Goal: Information Seeking & Learning: Learn about a topic

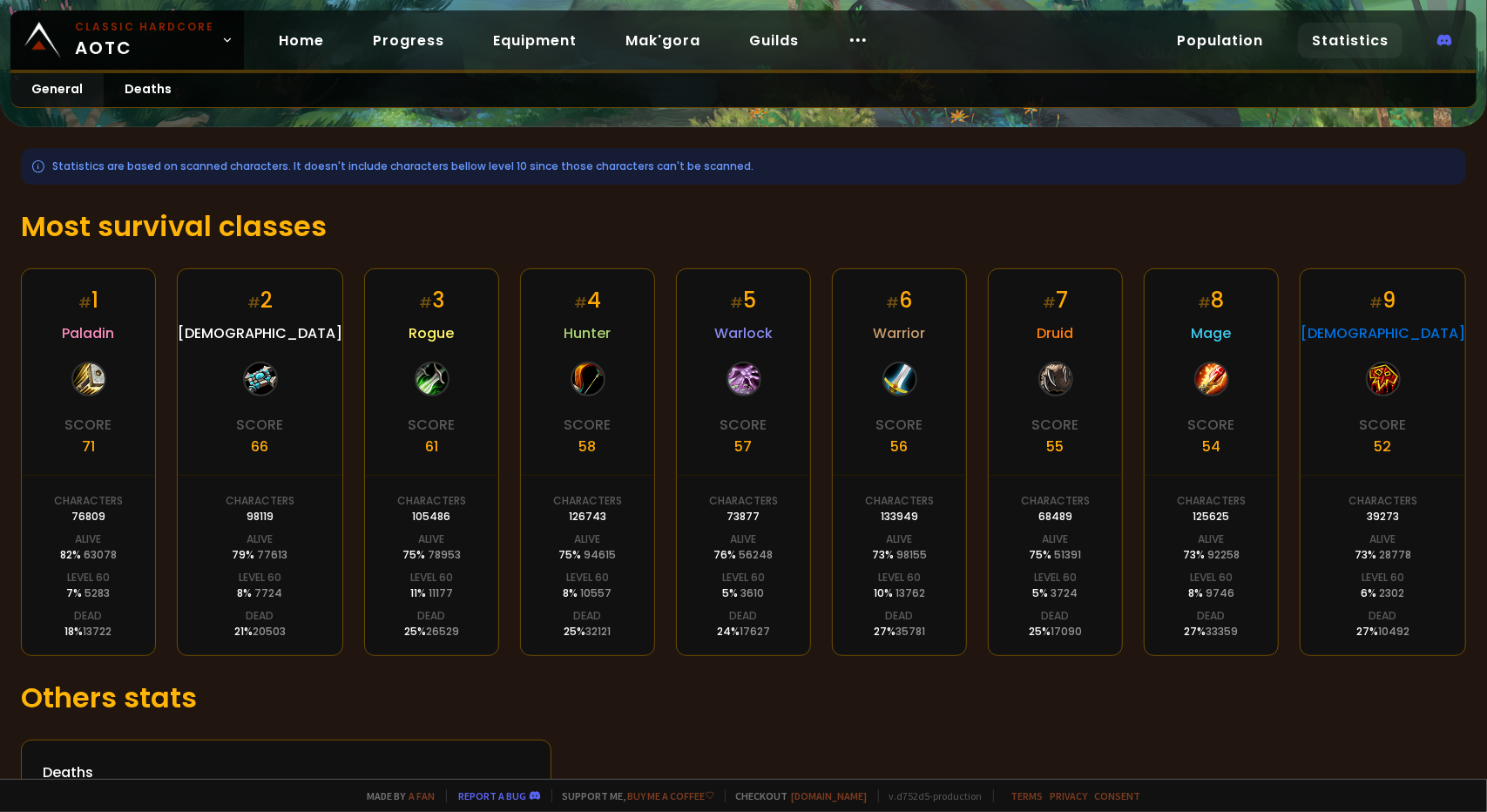
scroll to position [241, 0]
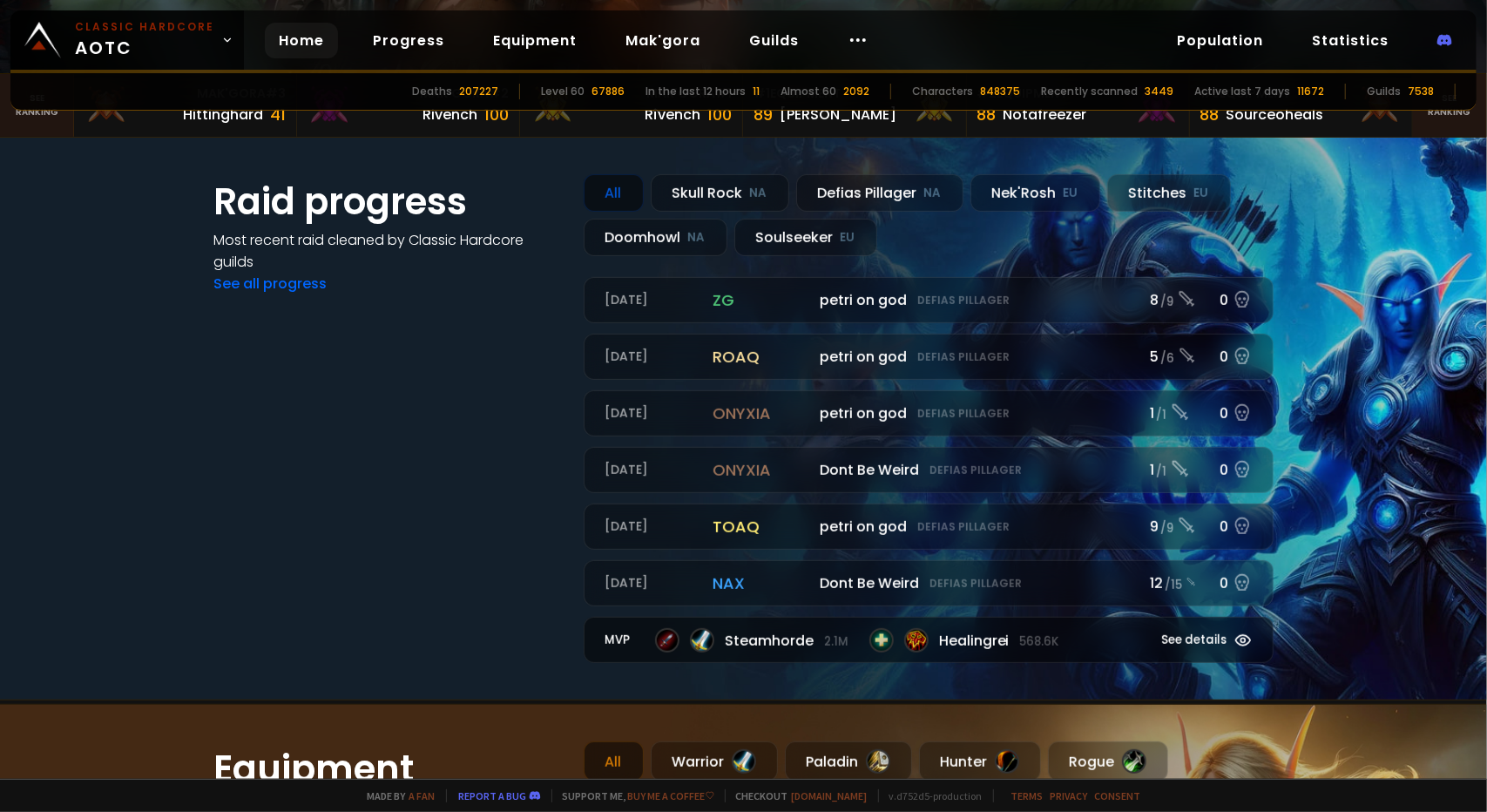
scroll to position [784, 0]
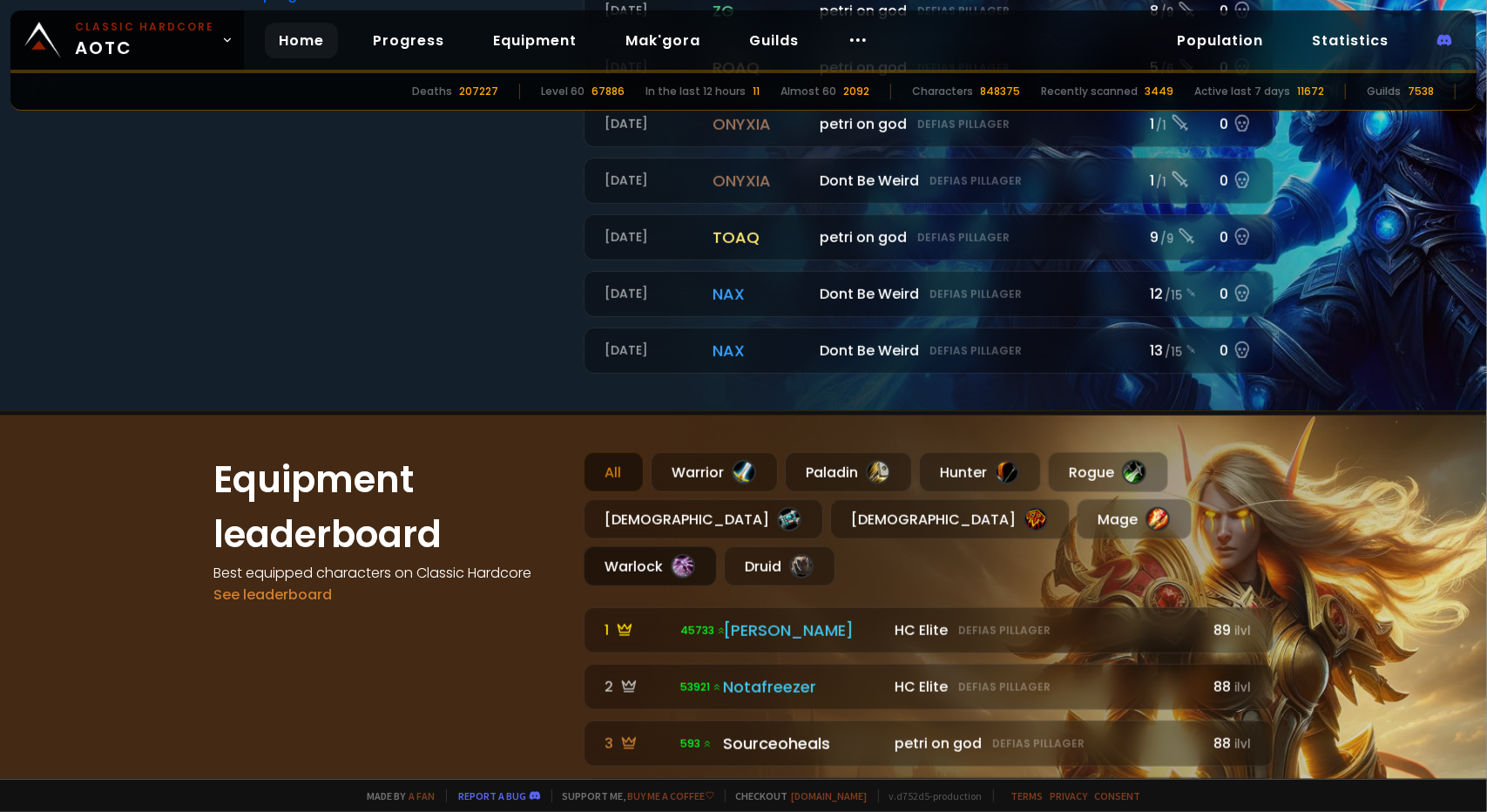
click at [717, 546] on div "Warlock" at bounding box center [650, 566] width 134 height 40
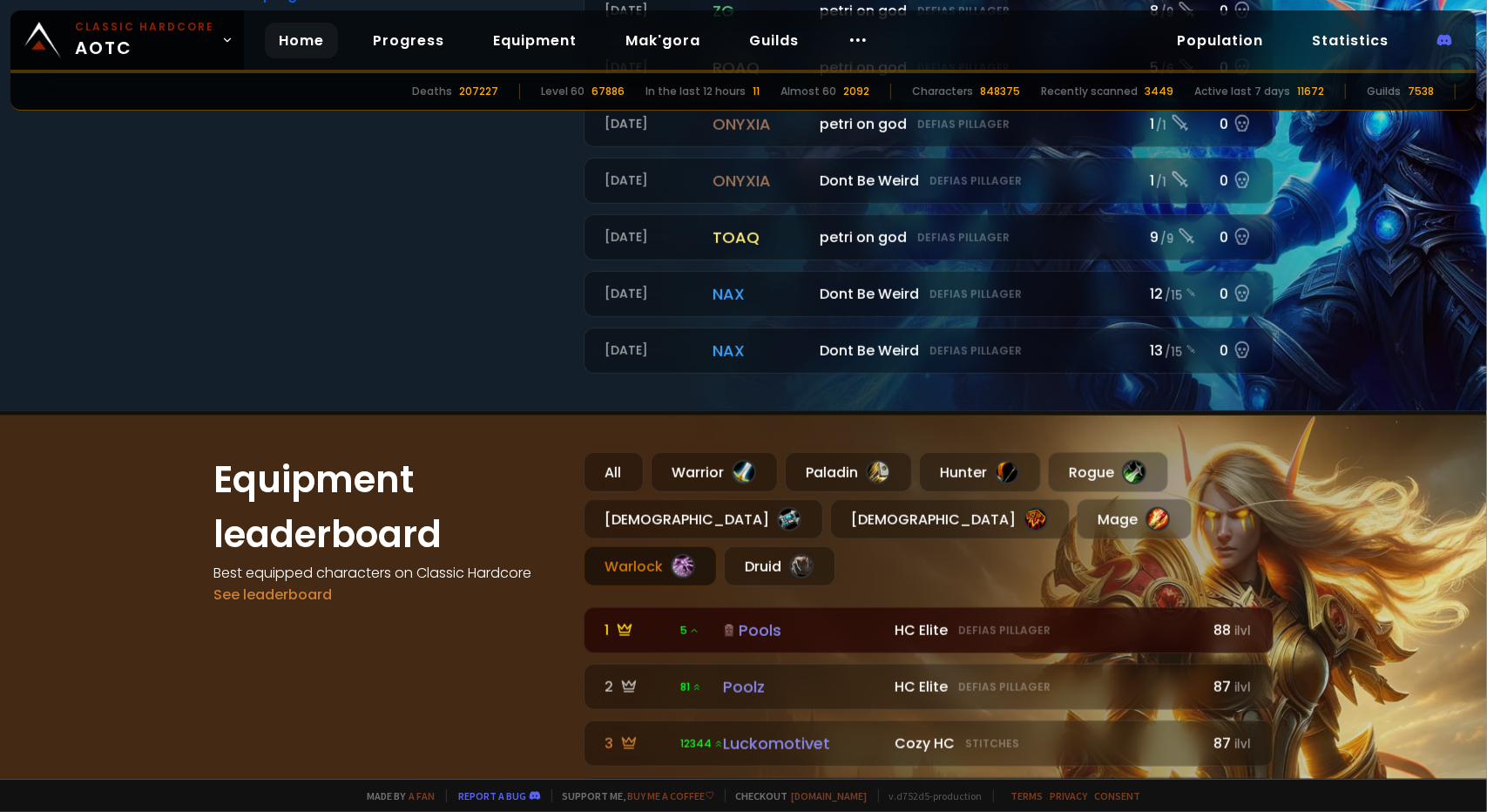
click at [765, 619] on div "Pools" at bounding box center [804, 630] width 162 height 24
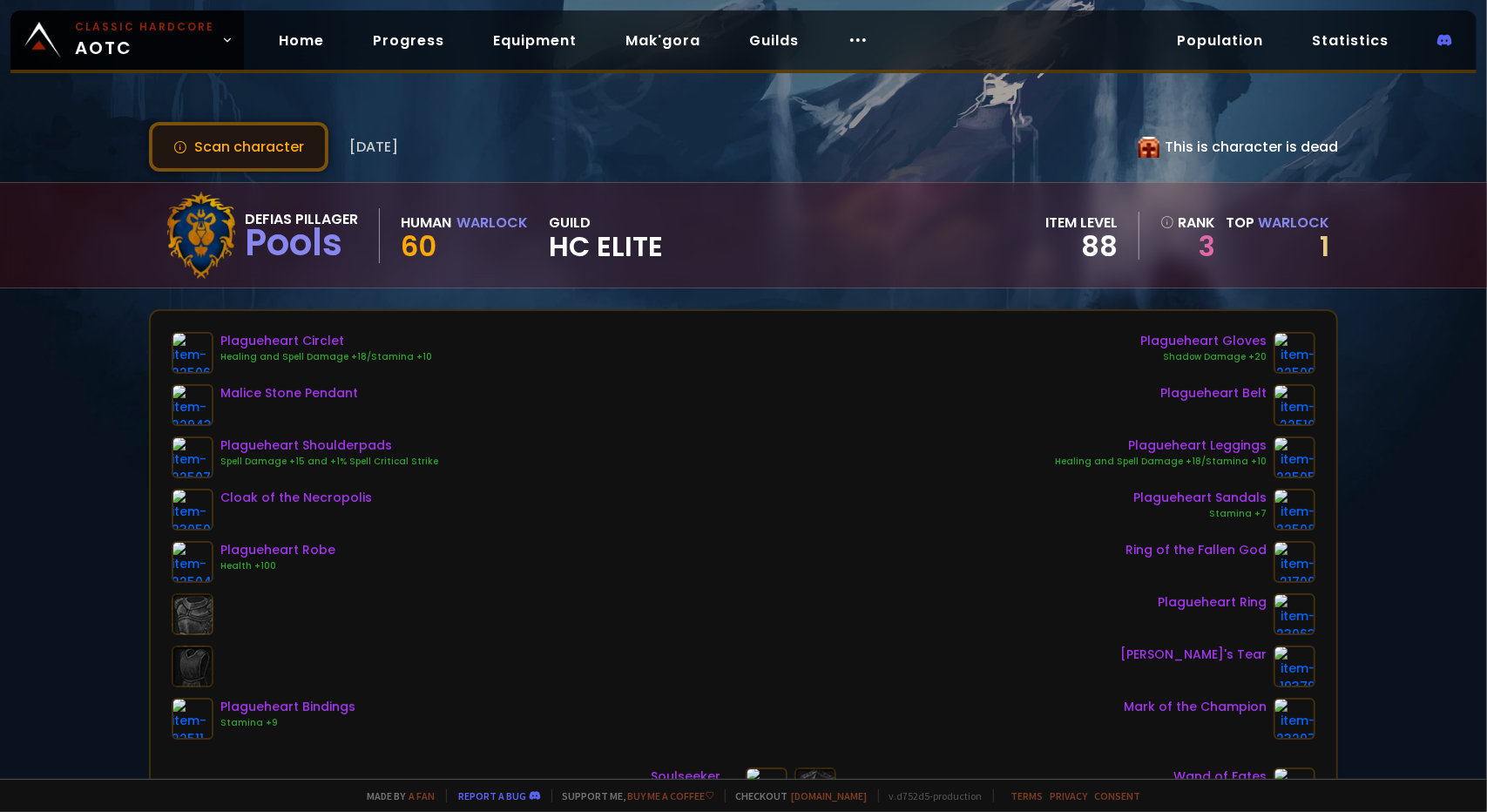
click at [262, 148] on button "Scan character" at bounding box center [238, 147] width 179 height 49
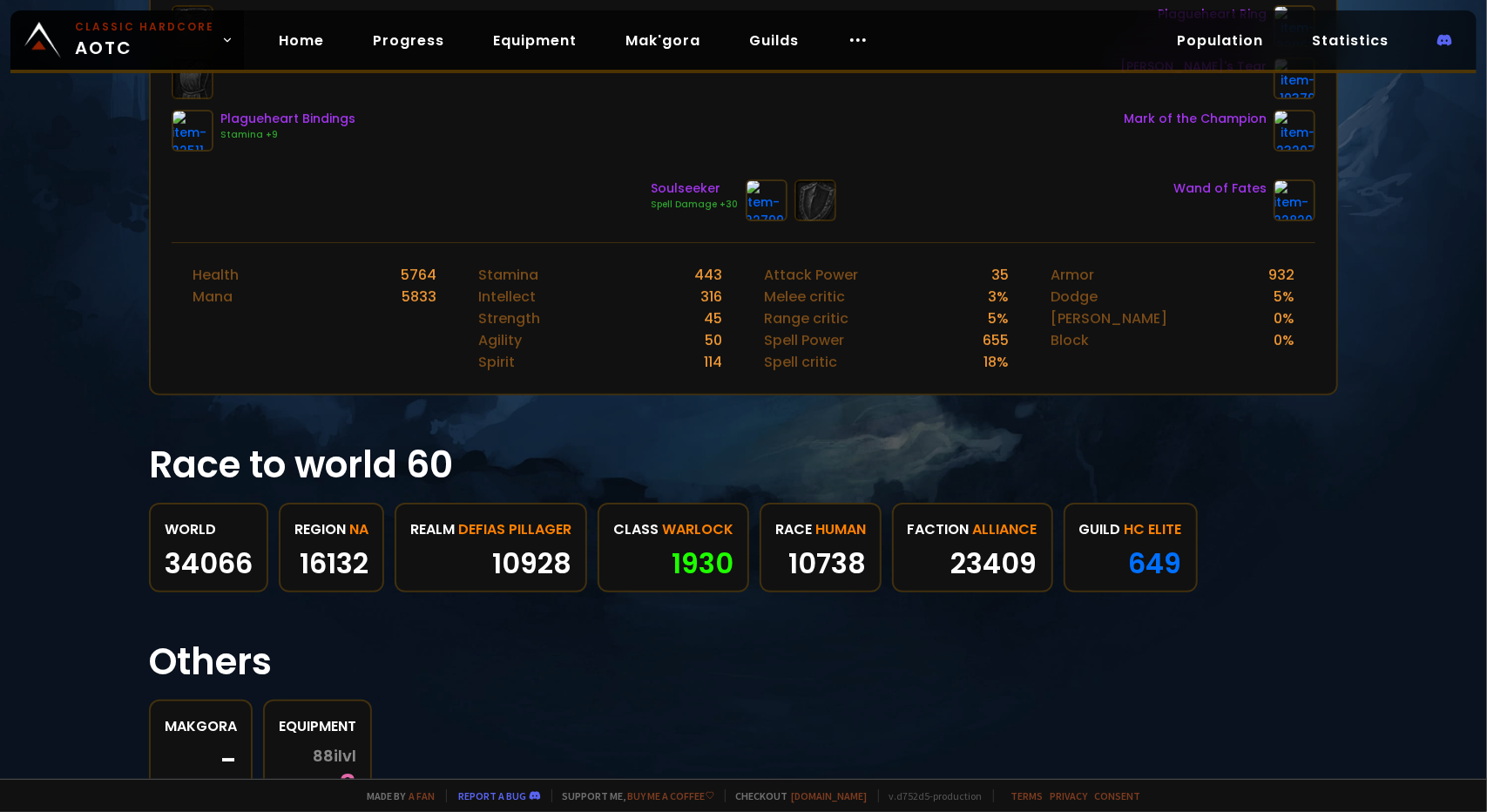
scroll to position [665, 0]
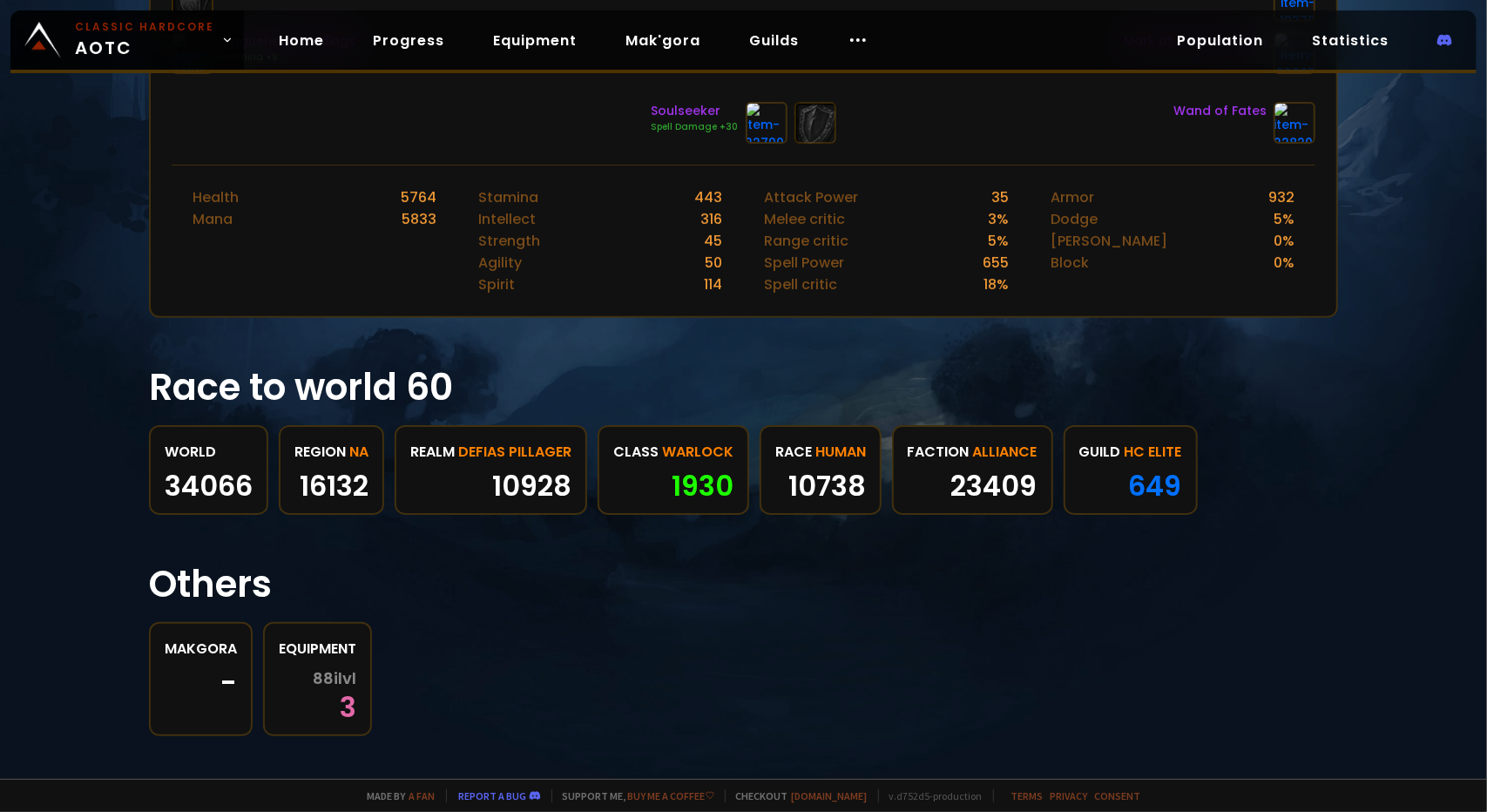
click at [345, 670] on span "88 ilvl" at bounding box center [335, 678] width 44 height 18
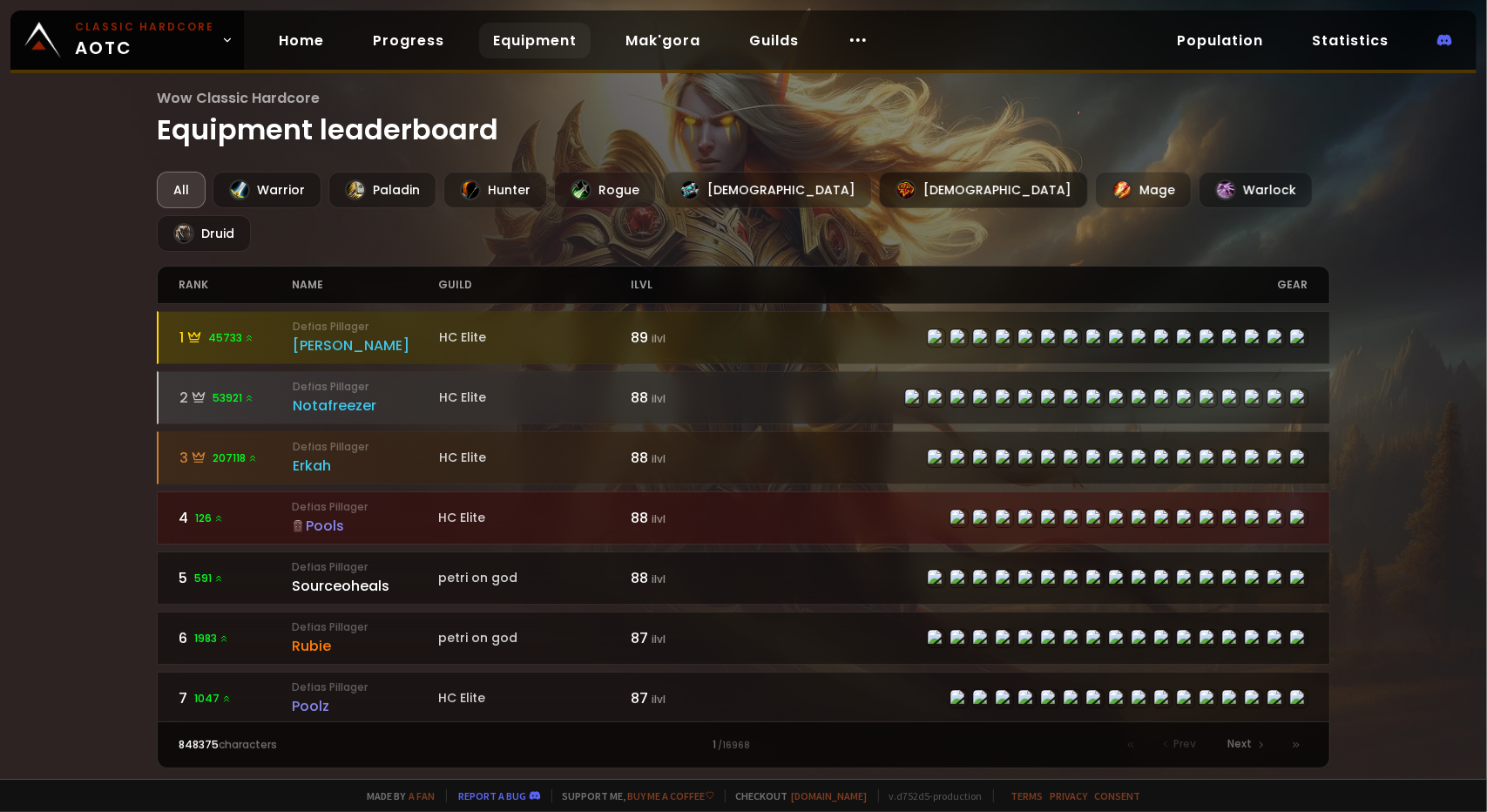
click at [879, 192] on div "[DEMOGRAPHIC_DATA]" at bounding box center [983, 190] width 209 height 37
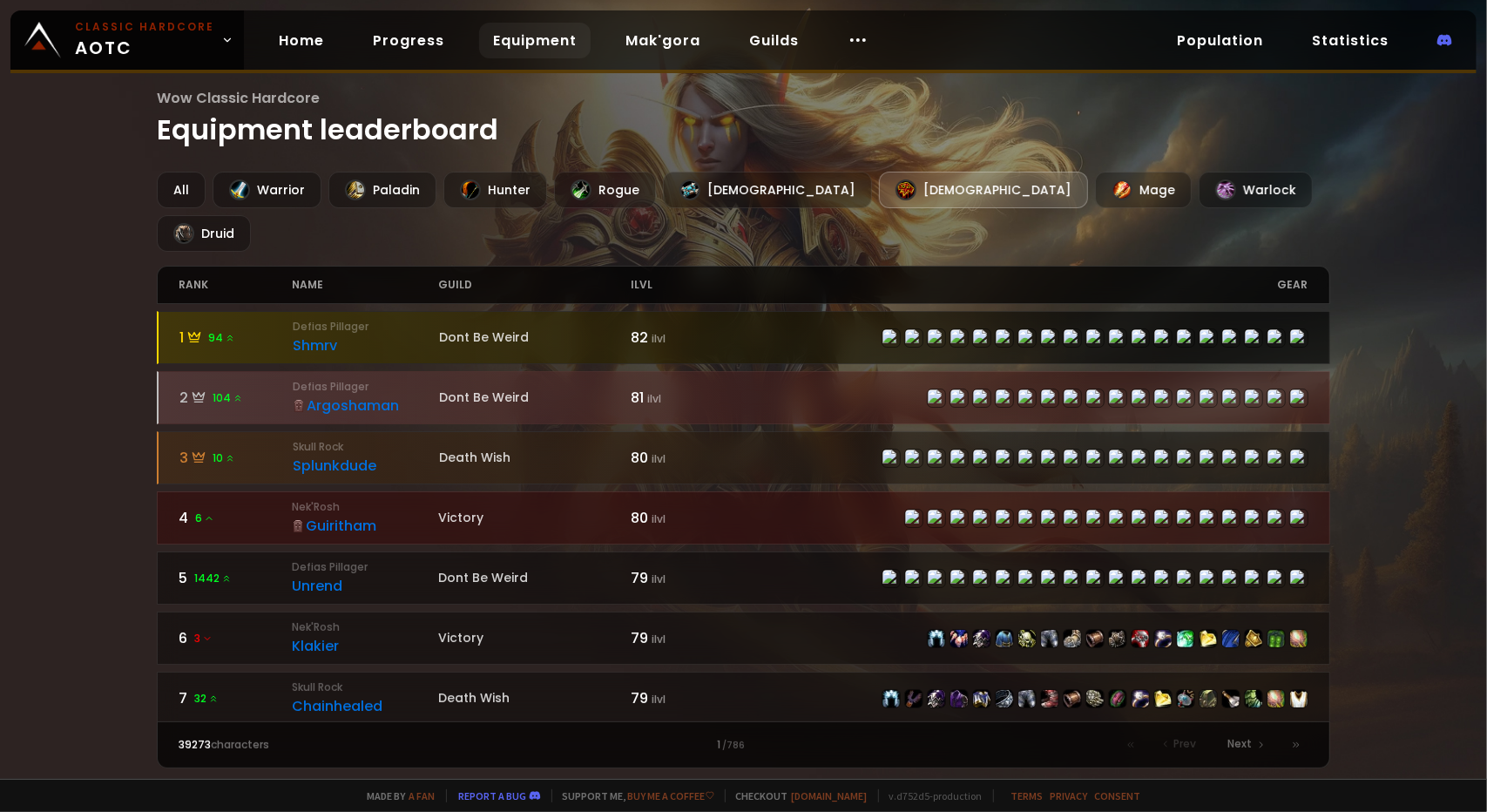
click at [372, 335] on div "Shmrv" at bounding box center [366, 345] width 147 height 22
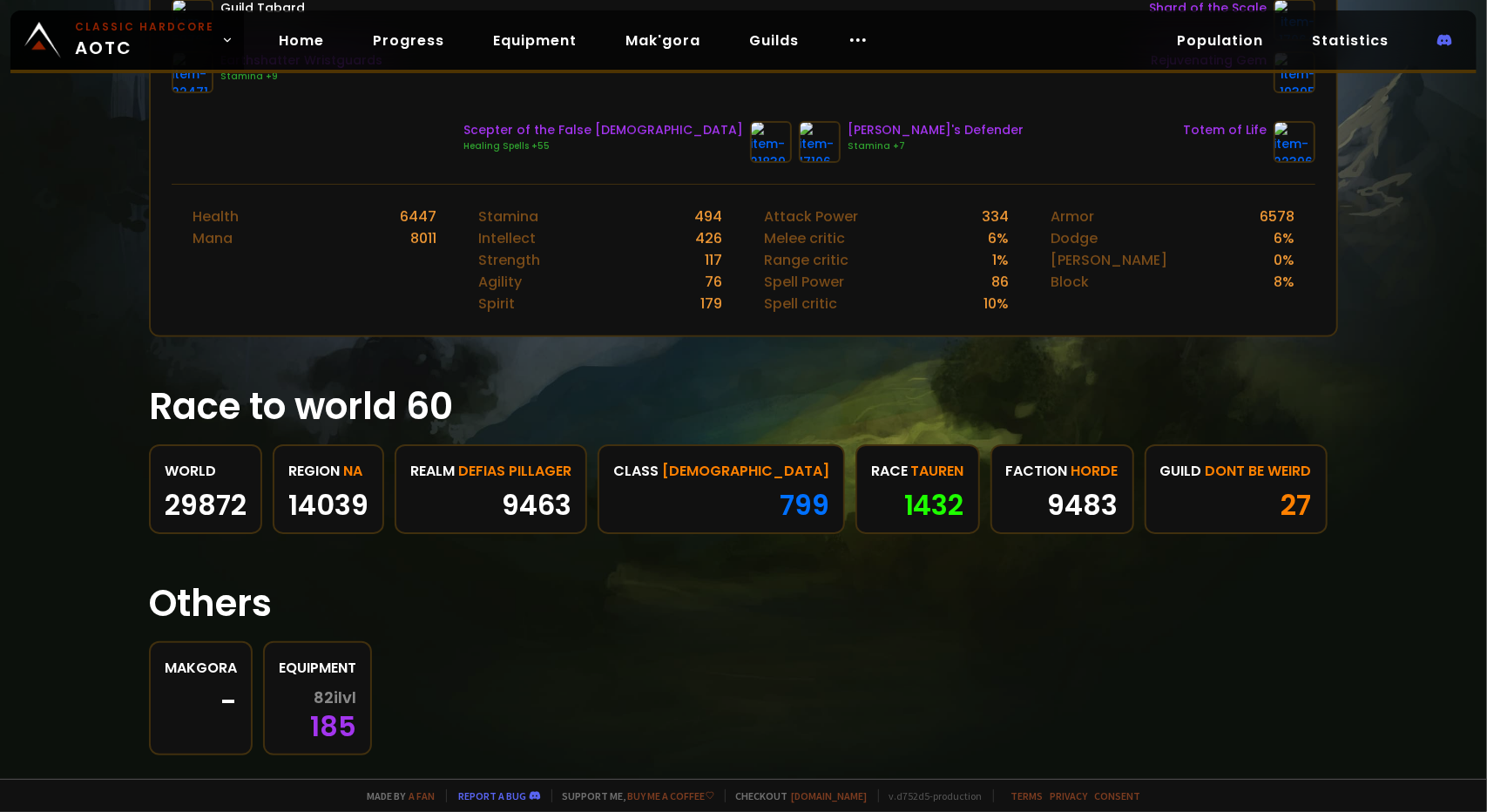
scroll to position [665, 0]
